Goal: Navigation & Orientation: Find specific page/section

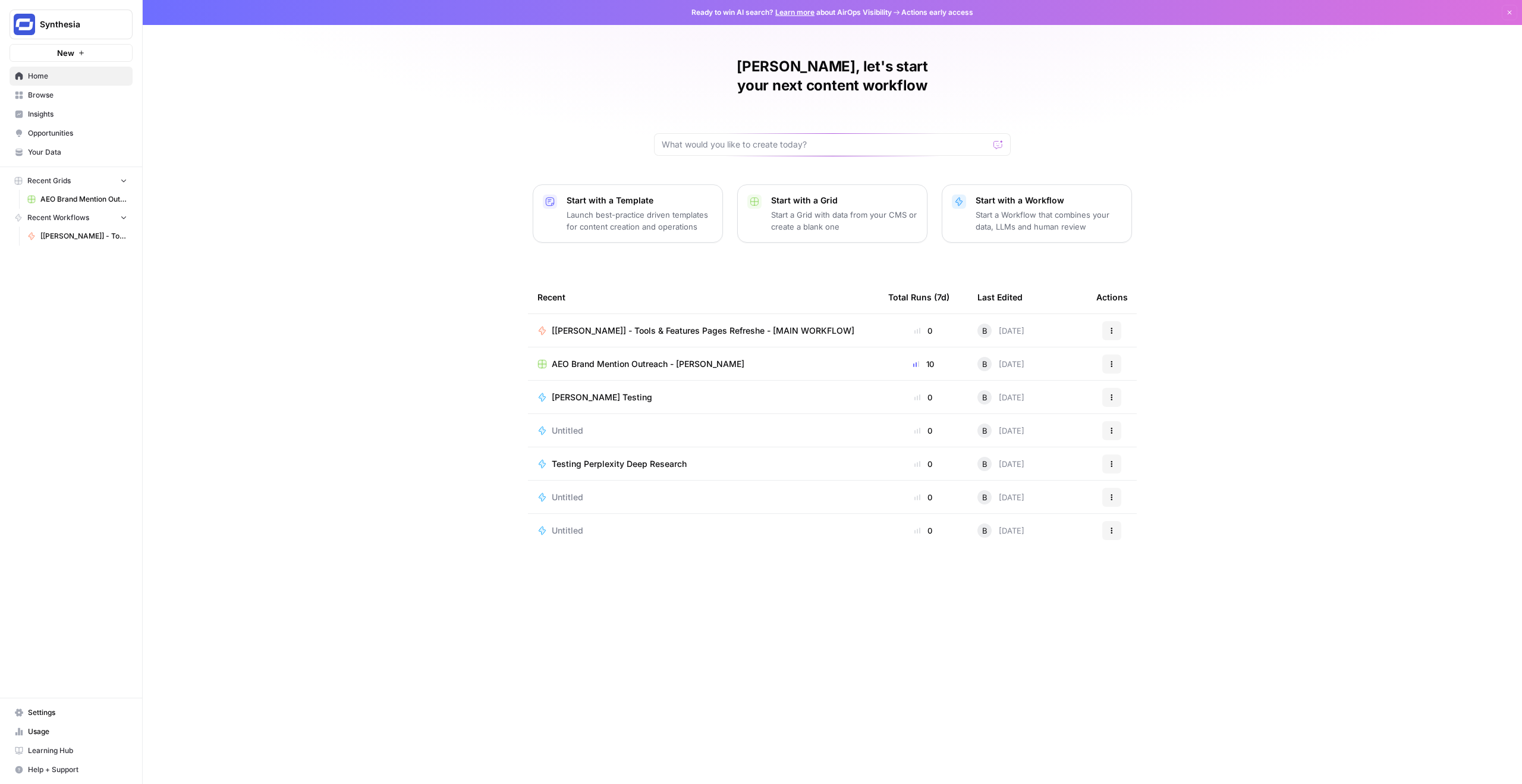
click at [691, 324] on span "[[PERSON_NAME]] - Tools & Features Pages Refreshe - [MAIN WORKFLOW]" at bounding box center [703, 330] width 302 height 12
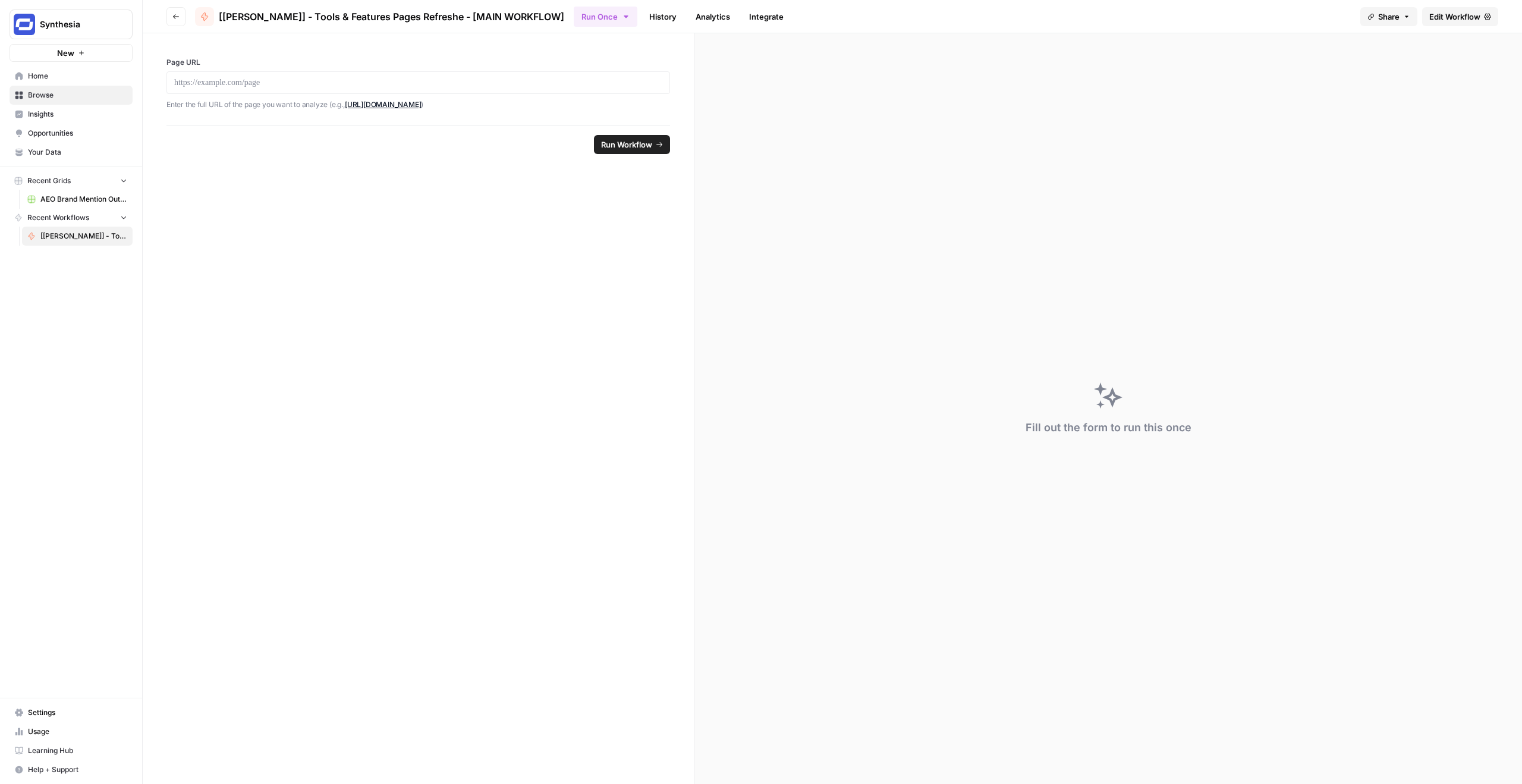
click at [48, 76] on span "Home" at bounding box center [77, 76] width 100 height 11
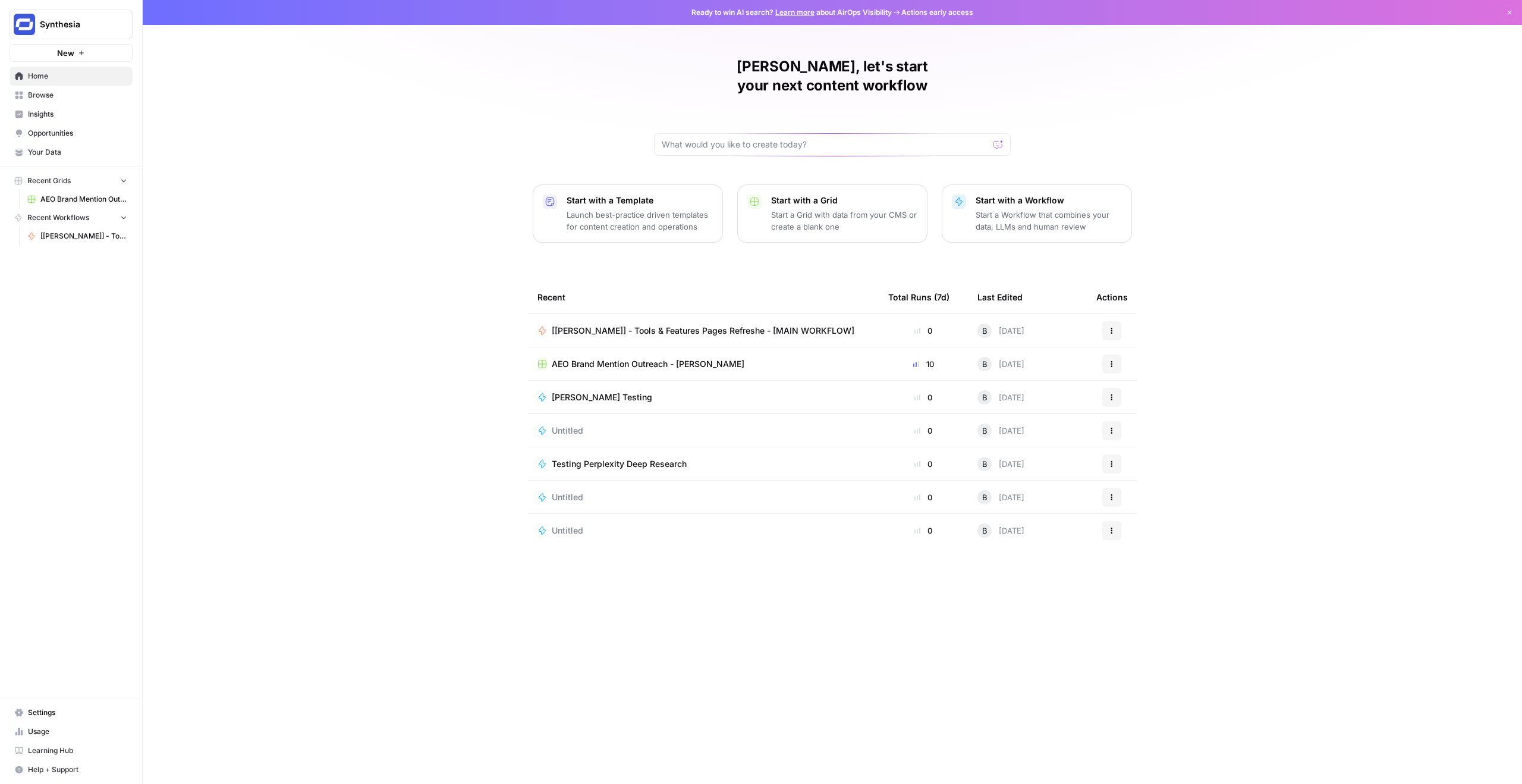
click at [60, 123] on link "Insights" at bounding box center [71, 114] width 123 height 19
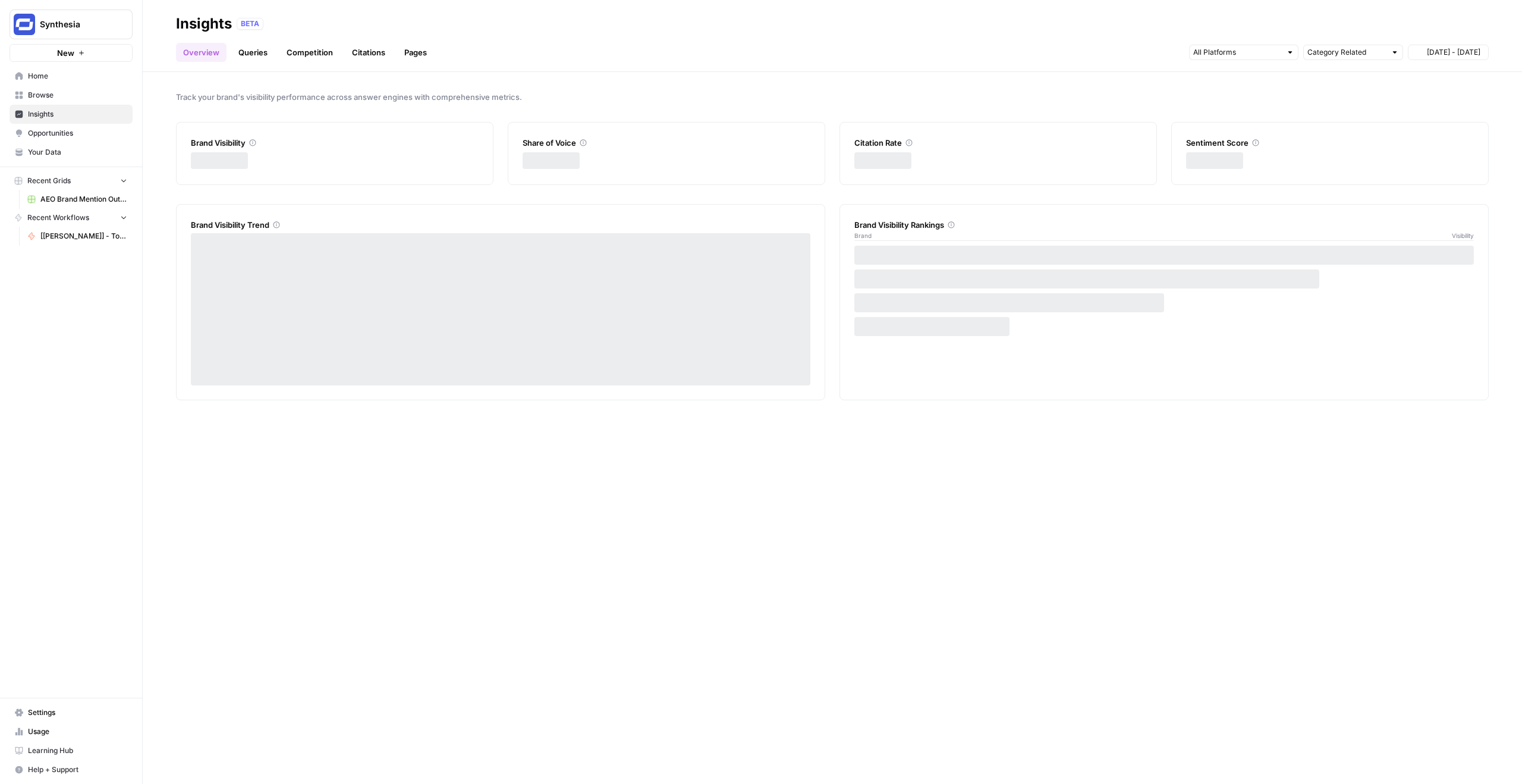
click at [66, 130] on span "Opportunities" at bounding box center [77, 133] width 100 height 11
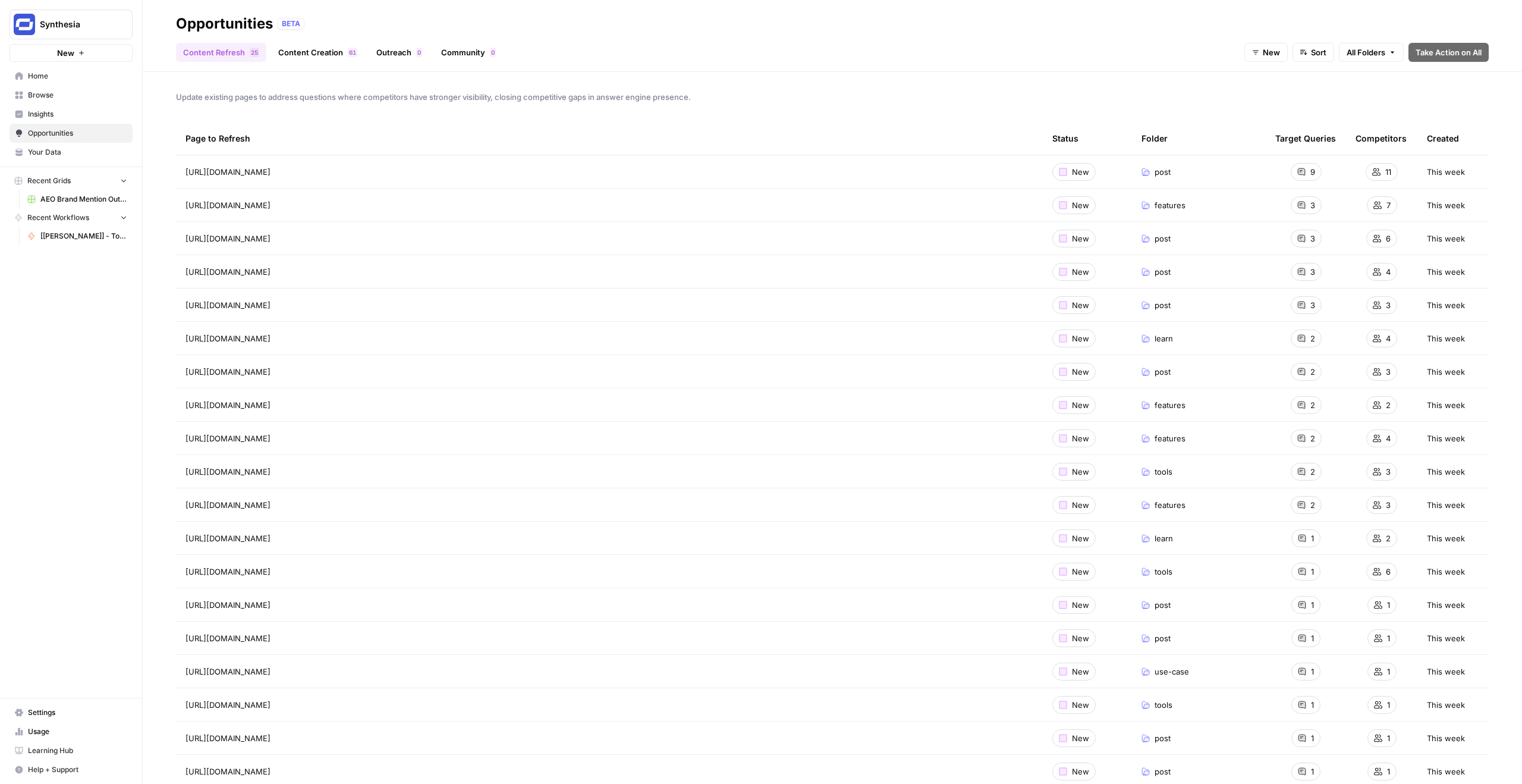
click at [64, 119] on span "Insights" at bounding box center [77, 114] width 100 height 11
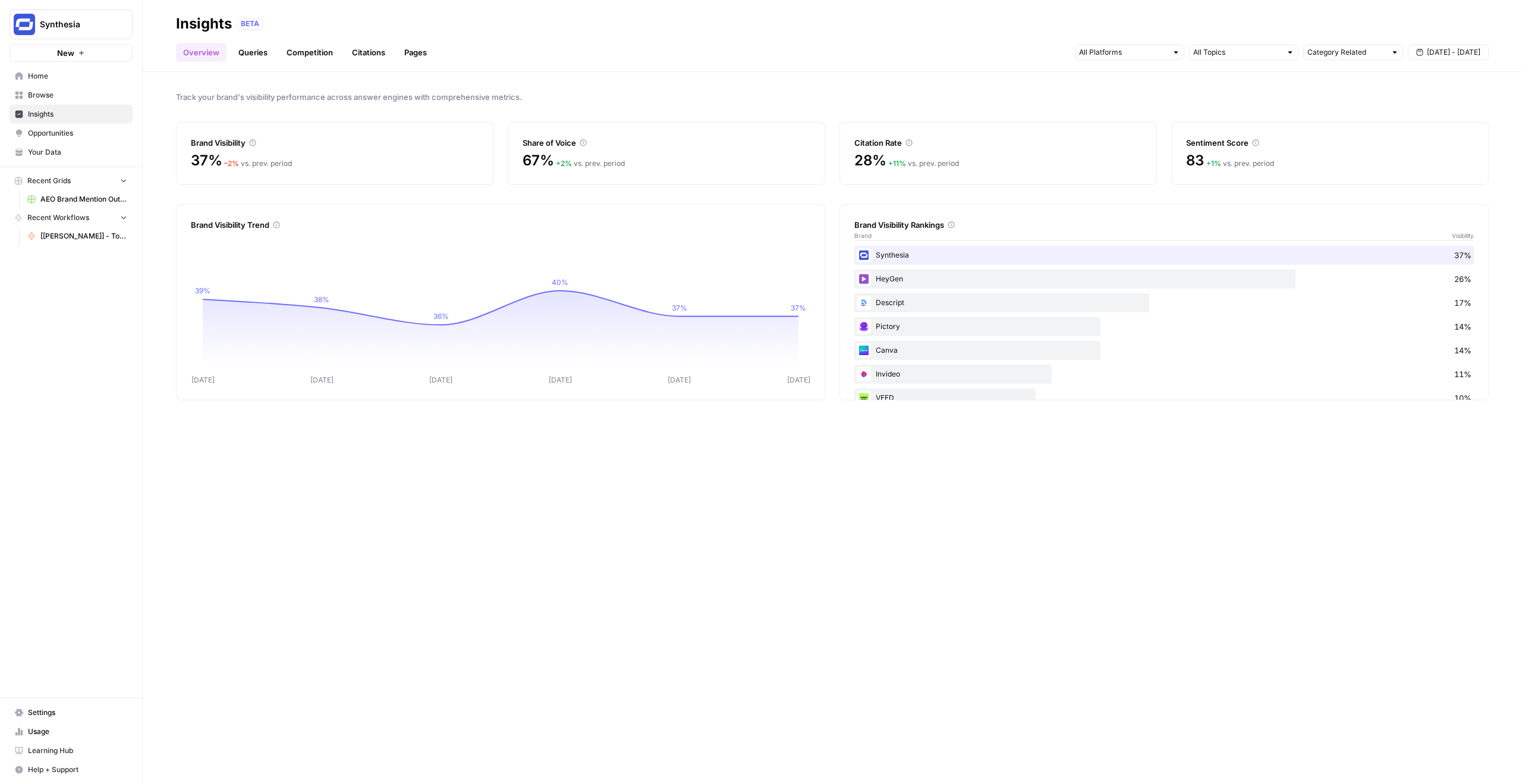
click at [257, 54] on link "Queries" at bounding box center [252, 52] width 44 height 19
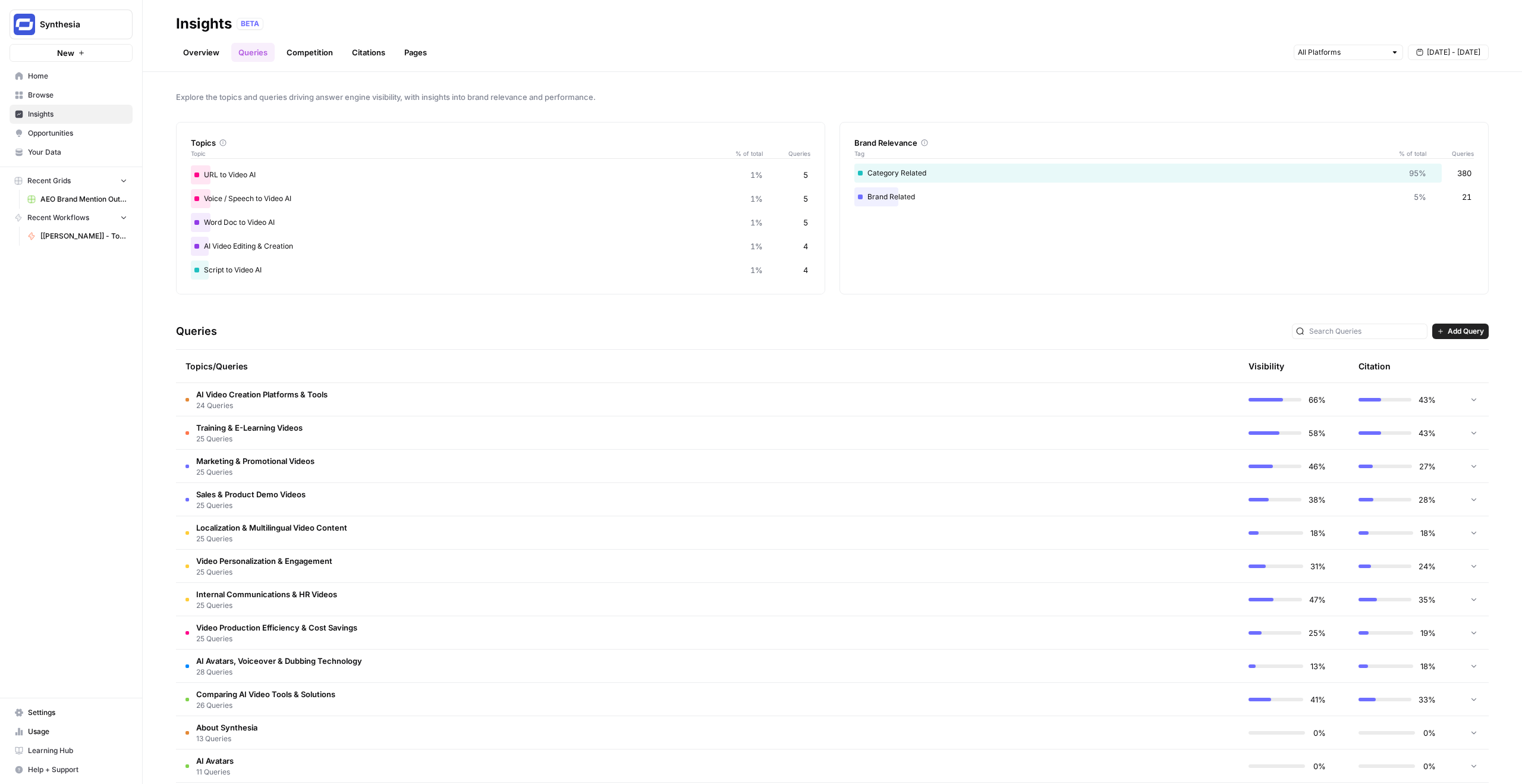
click at [1448, 328] on span "Add Query" at bounding box center [1466, 332] width 36 height 11
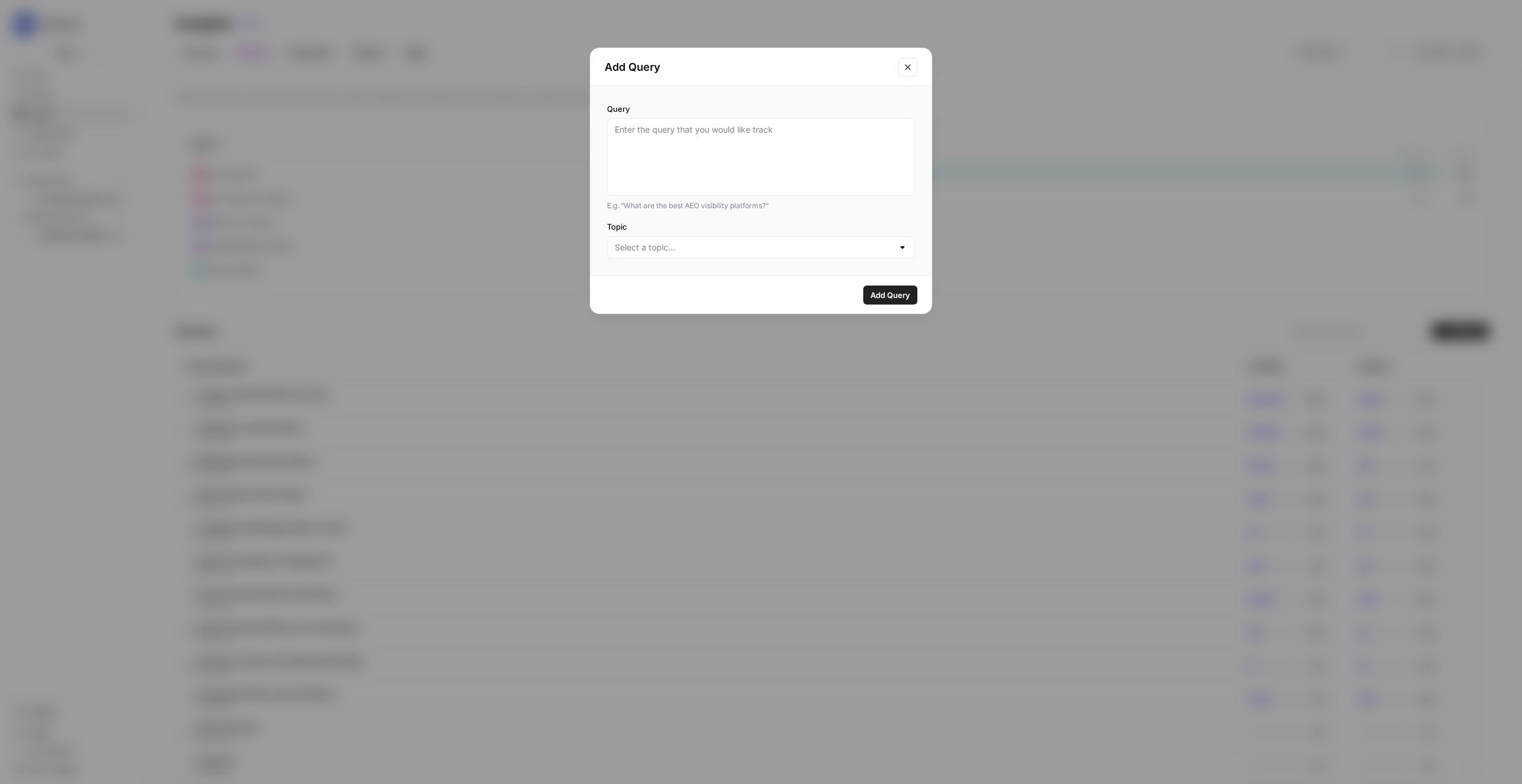
click at [707, 254] on div at bounding box center [761, 247] width 308 height 22
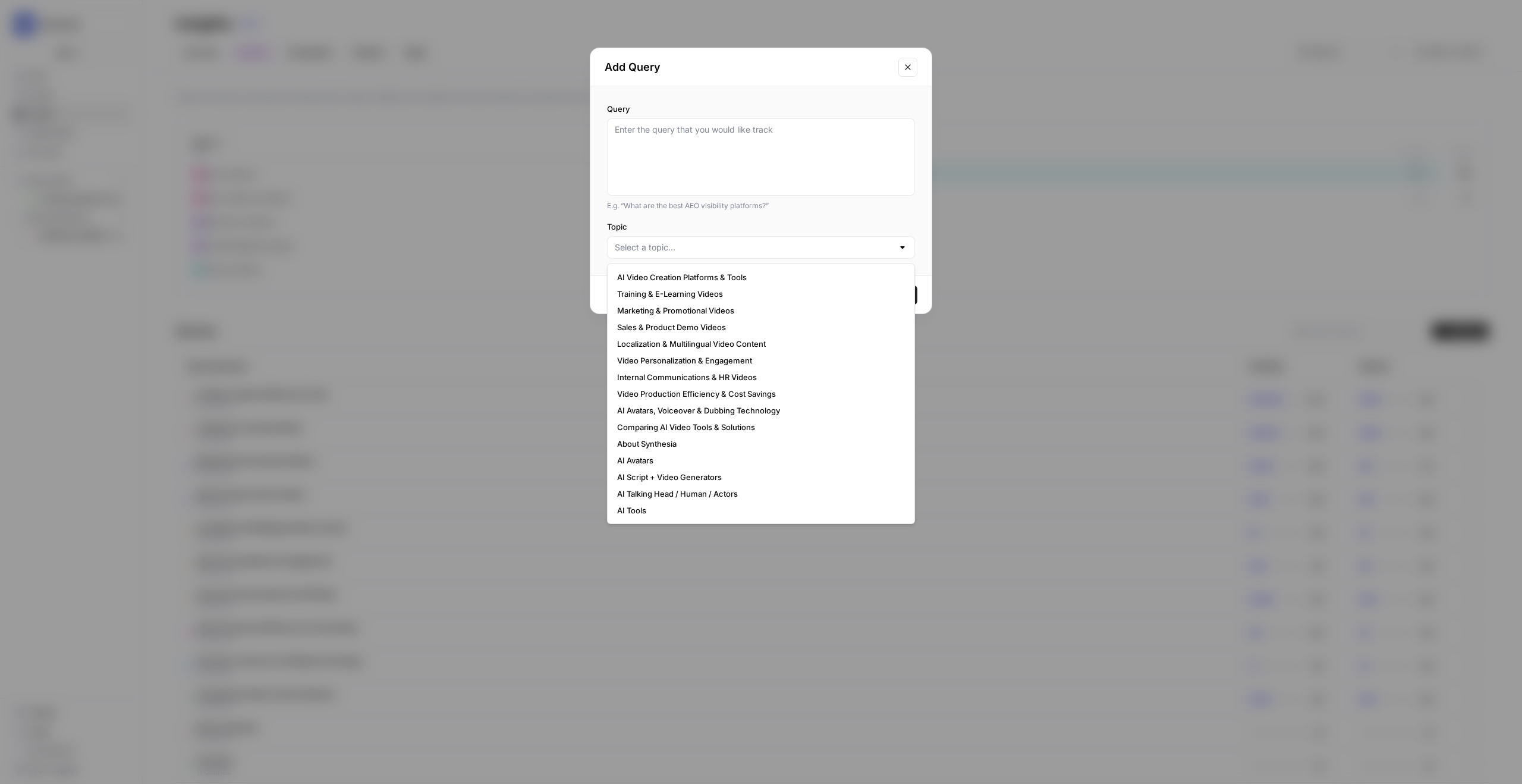
click at [727, 218] on div "Query E.g. “What are the best AEO visibility platforms?” Topic" at bounding box center [761, 180] width 341 height 189
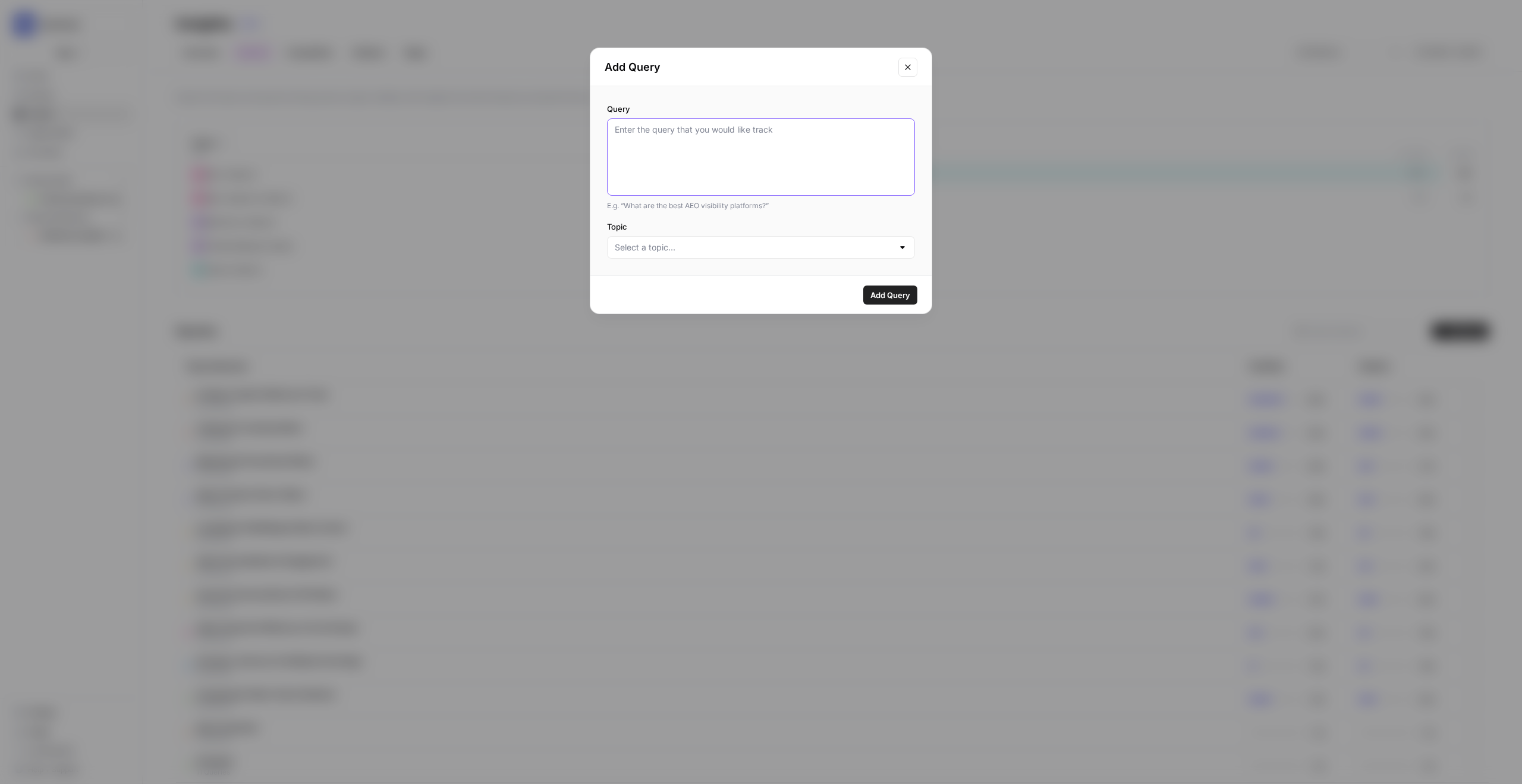
click at [760, 138] on textarea "Query" at bounding box center [761, 156] width 292 height 67
click at [916, 61] on button "Close modal" at bounding box center [908, 67] width 19 height 19
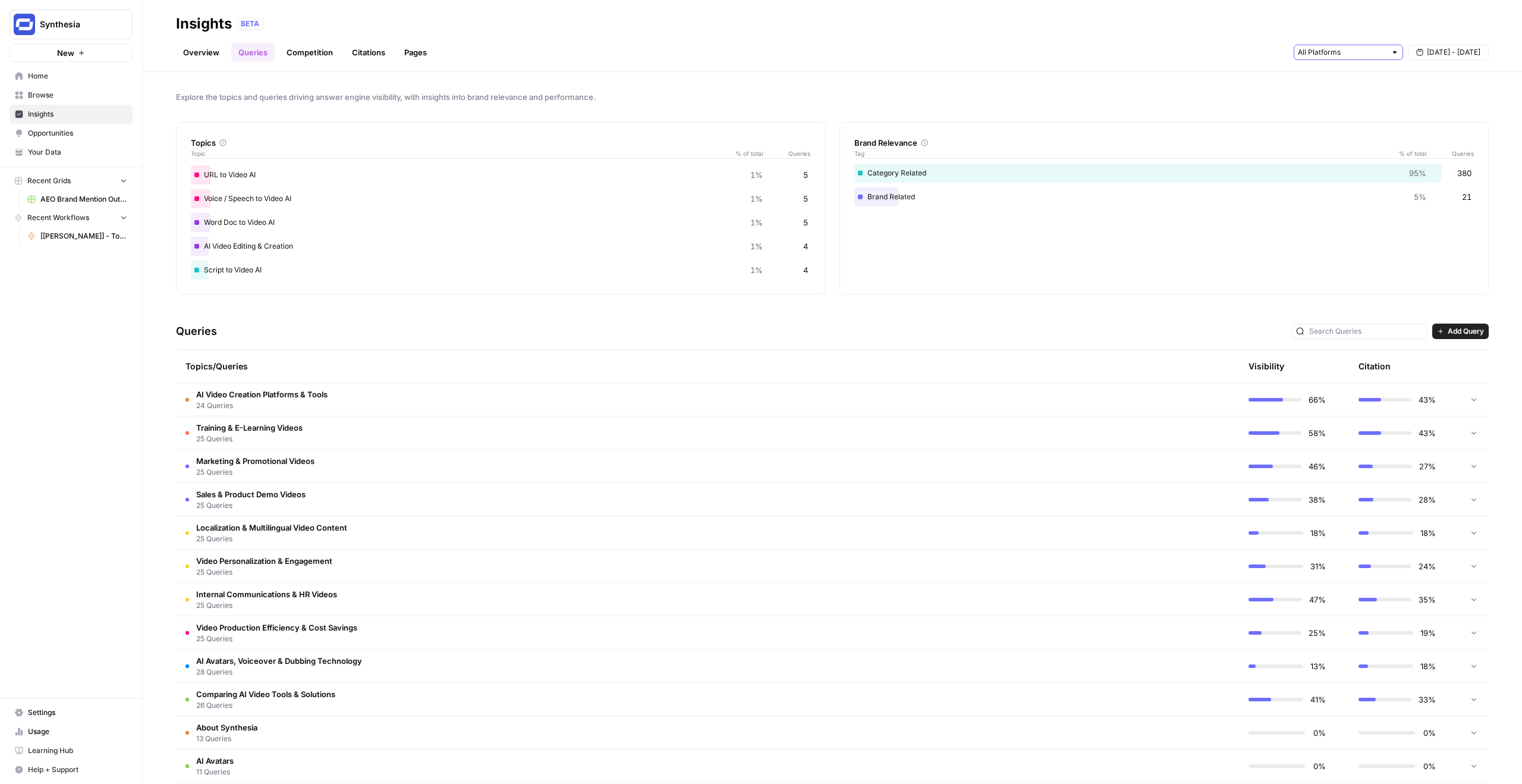
click at [1366, 46] on input "text" at bounding box center [1342, 52] width 88 height 12
click at [1059, 68] on header "Insights BETA Overview Queries Competition Citations Pages [DATE] - [DATE]" at bounding box center [833, 36] width 1380 height 72
click at [326, 64] on header "Insights BETA Overview Queries Competition Citations Pages [DATE] - [DATE]" at bounding box center [833, 36] width 1380 height 72
click at [385, 40] on div "Overview Queries Competition Citations Pages [DATE] - [DATE]" at bounding box center [832, 47] width 1313 height 28
click at [381, 48] on link "Citations" at bounding box center [369, 52] width 48 height 19
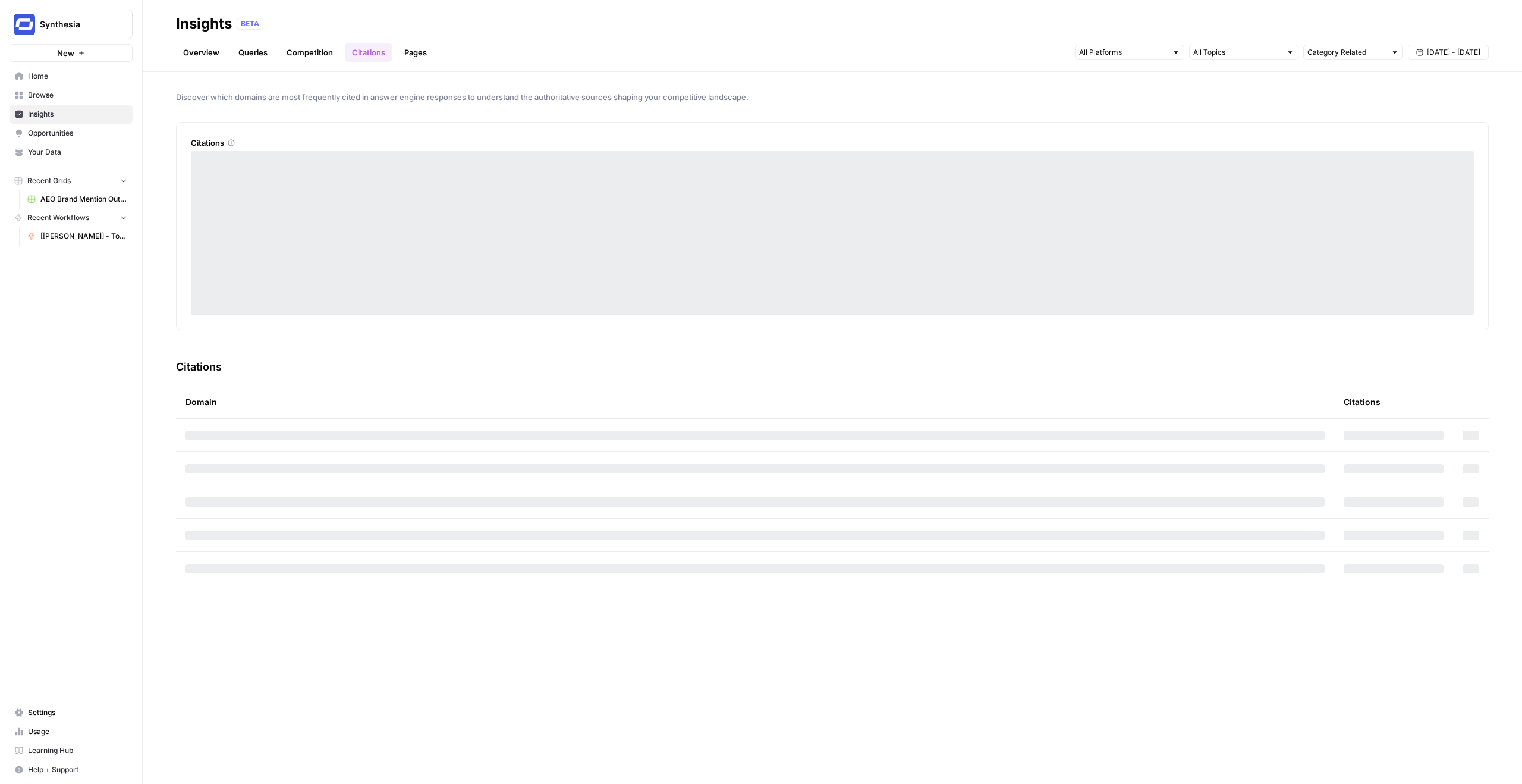
click at [404, 44] on link "Pages" at bounding box center [415, 52] width 36 height 19
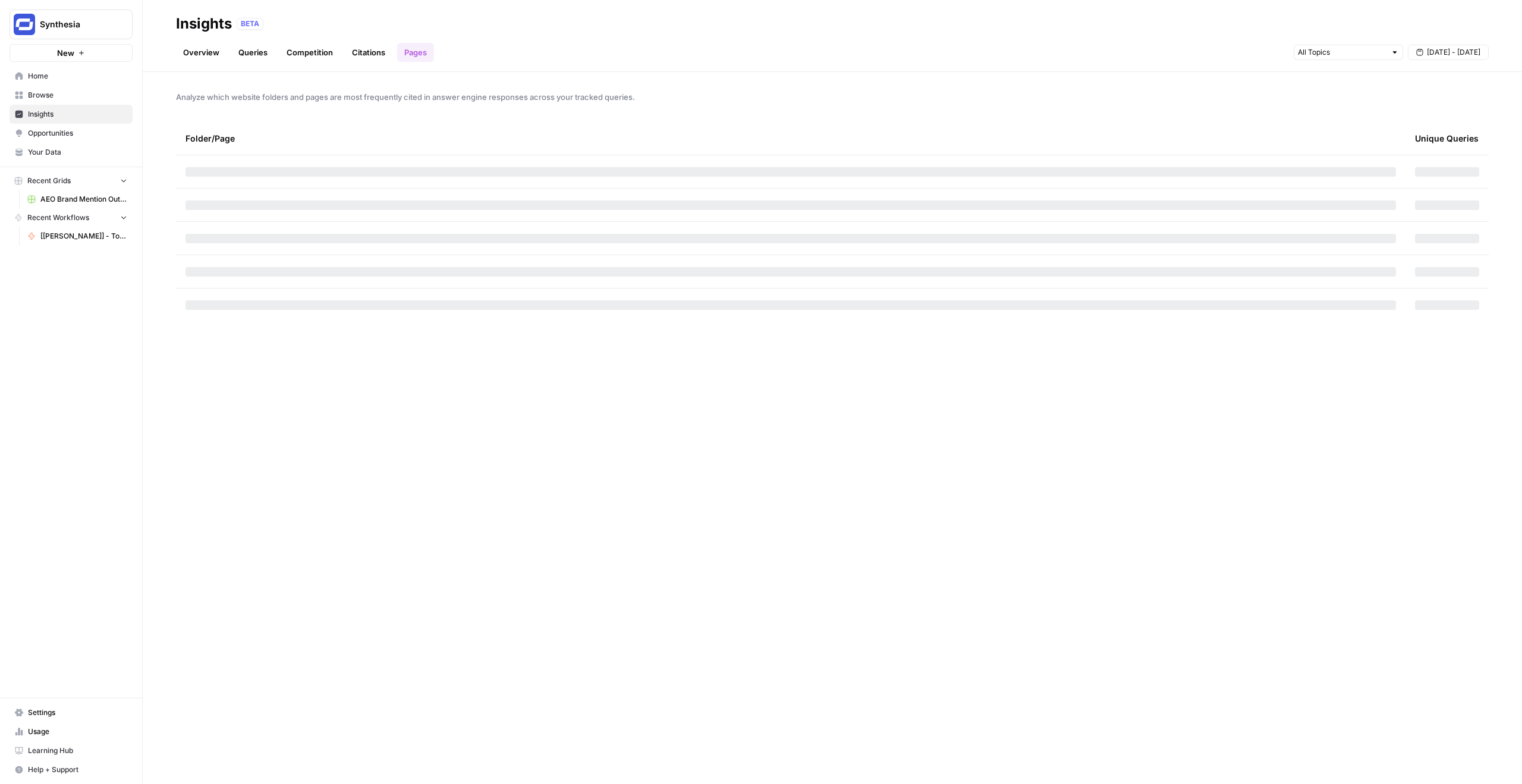
click at [83, 135] on span "Opportunities" at bounding box center [77, 133] width 100 height 11
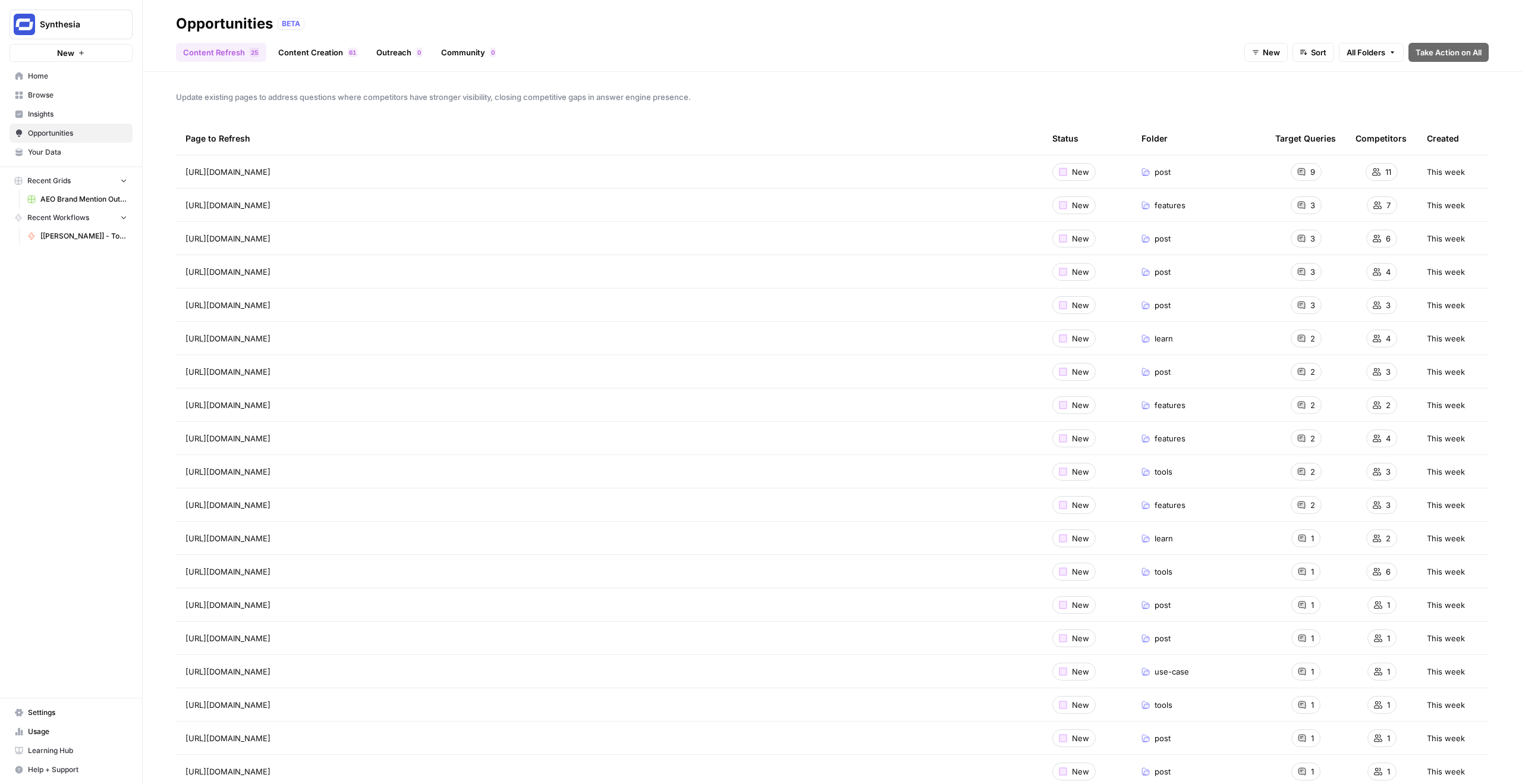
click at [52, 130] on span "Opportunities" at bounding box center [77, 133] width 100 height 11
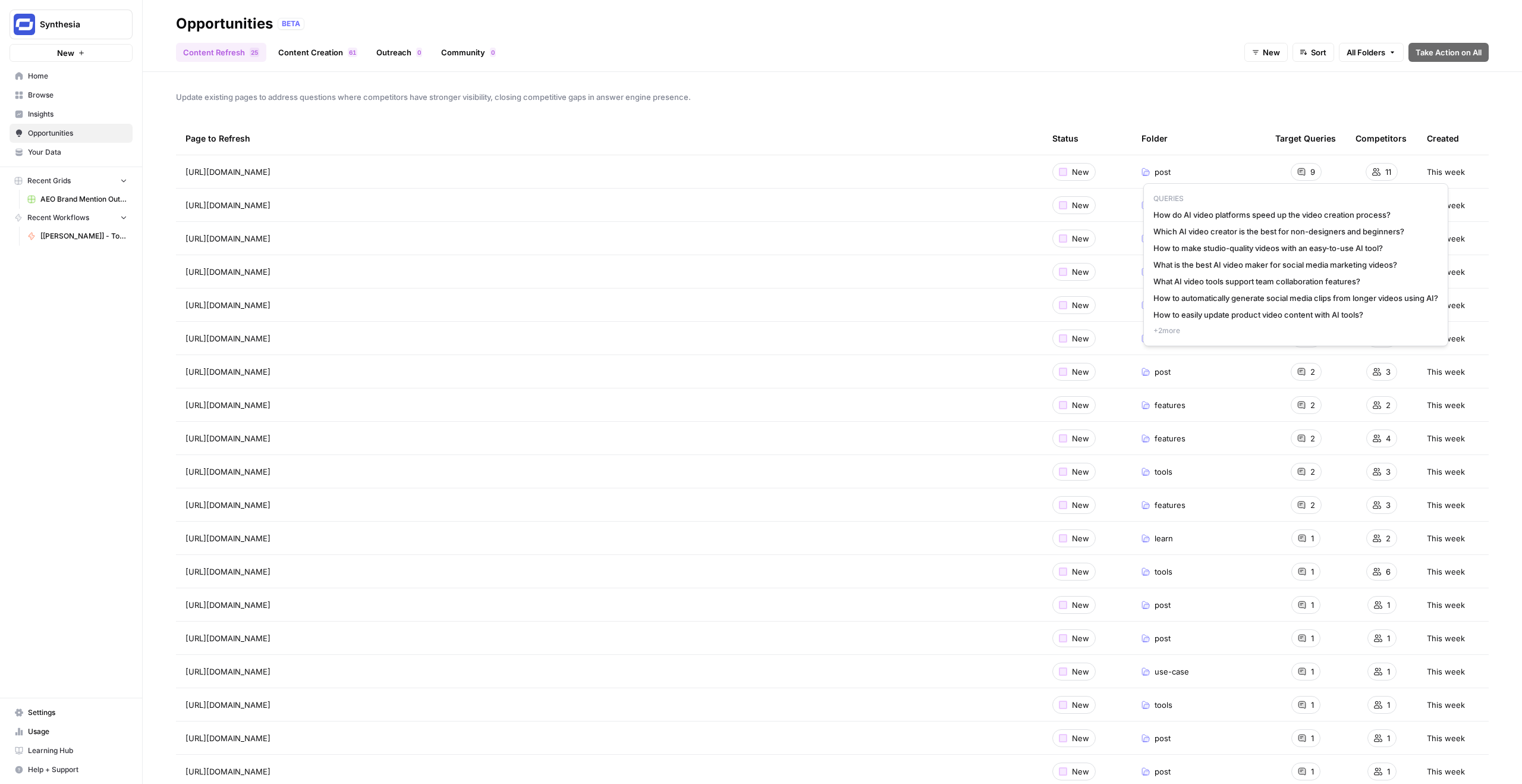
click at [1215, 212] on span "How do AI video platforms speed up the video creation process?" at bounding box center [1296, 214] width 284 height 12
click at [1225, 236] on span "Which AI video creator is the best for non-designers and beginners?" at bounding box center [1296, 230] width 284 height 12
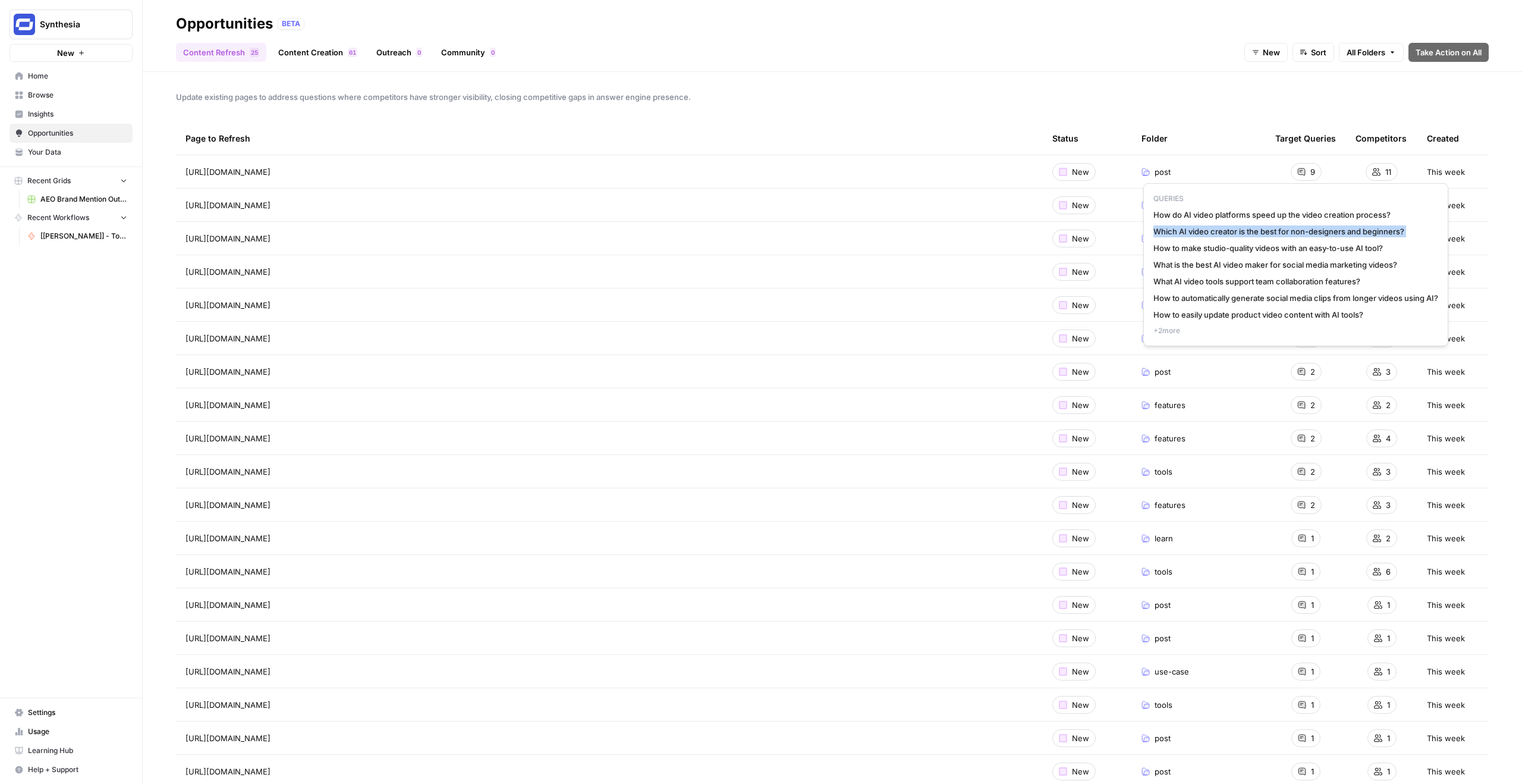
click at [1225, 236] on span "Which AI video creator is the best for non-designers and beginners?" at bounding box center [1296, 230] width 284 height 12
click at [1241, 264] on span "What is the best AI video maker for social media marketing videos?" at bounding box center [1296, 264] width 284 height 12
click at [1270, 286] on span "What AI video tools support team collaboration features?" at bounding box center [1296, 281] width 284 height 12
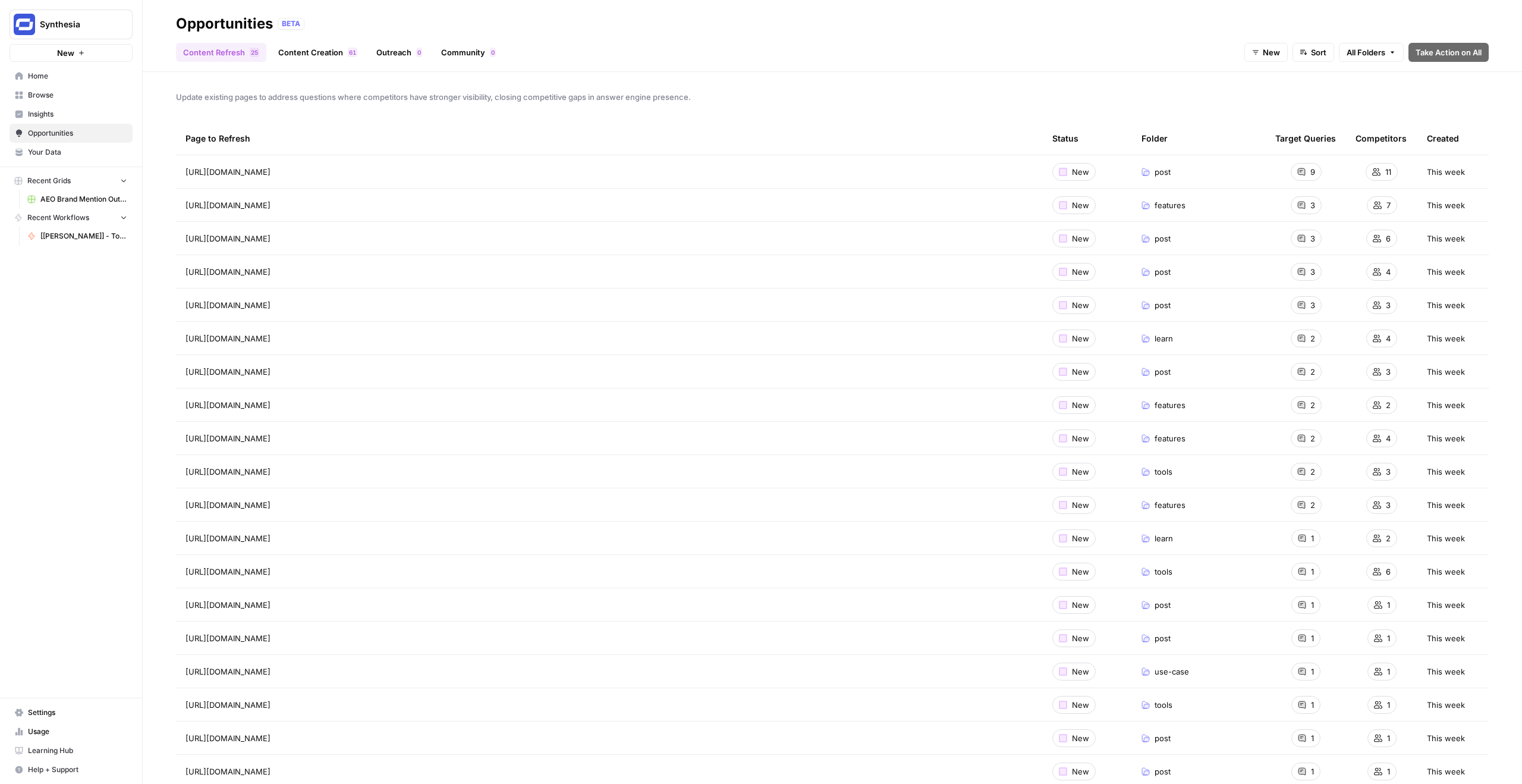
click at [1008, 62] on header "Opportunities BETA Content Refresh 5 2 Content Creation 1 6 Outreach 0 Communit…" at bounding box center [833, 36] width 1380 height 72
click at [322, 54] on link "Content Creation 1 6" at bounding box center [317, 52] width 93 height 19
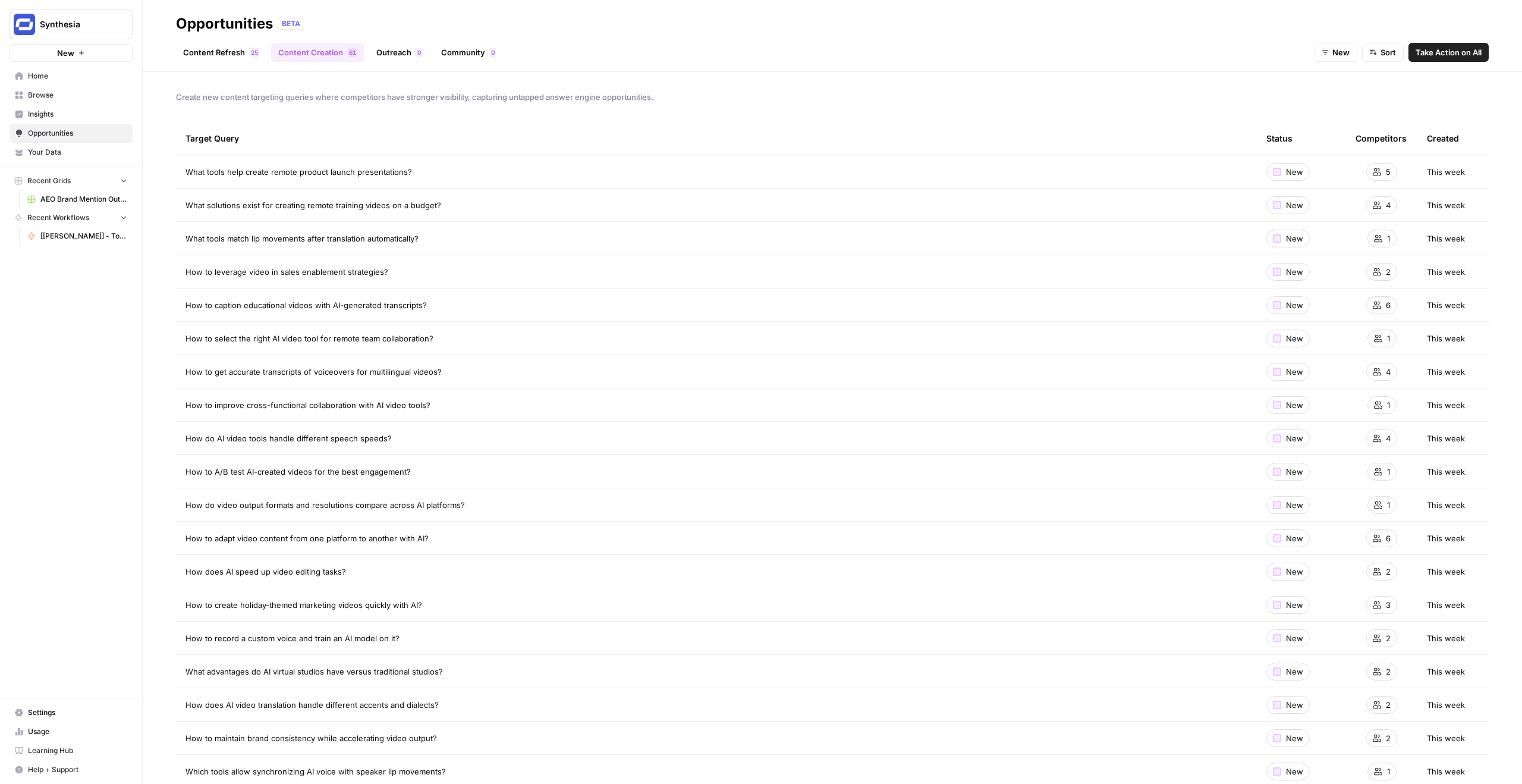
click at [404, 42] on div "Content Refresh 5 2 Content Creation 1 6 Outreach 0 Community 0 New Sort Take A…" at bounding box center [832, 47] width 1313 height 28
click at [405, 53] on link "Outreach 0" at bounding box center [399, 52] width 60 height 19
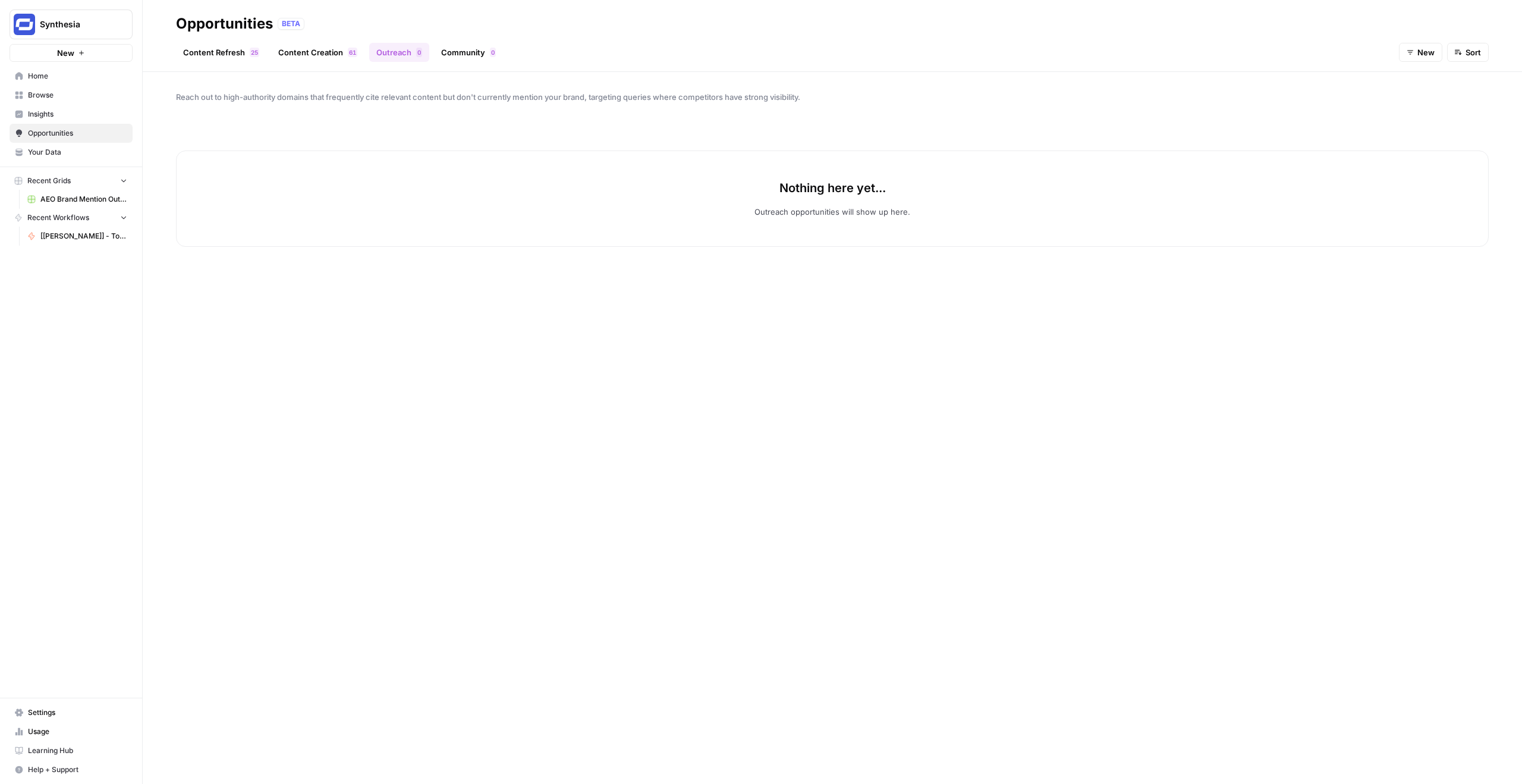
click at [459, 55] on link "Community 0" at bounding box center [469, 52] width 69 height 19
click at [371, 57] on link "Outreach 0" at bounding box center [399, 52] width 60 height 19
click at [323, 49] on link "Content Creation 1 6" at bounding box center [317, 52] width 93 height 19
